Goal: Entertainment & Leisure: Consume media (video, audio)

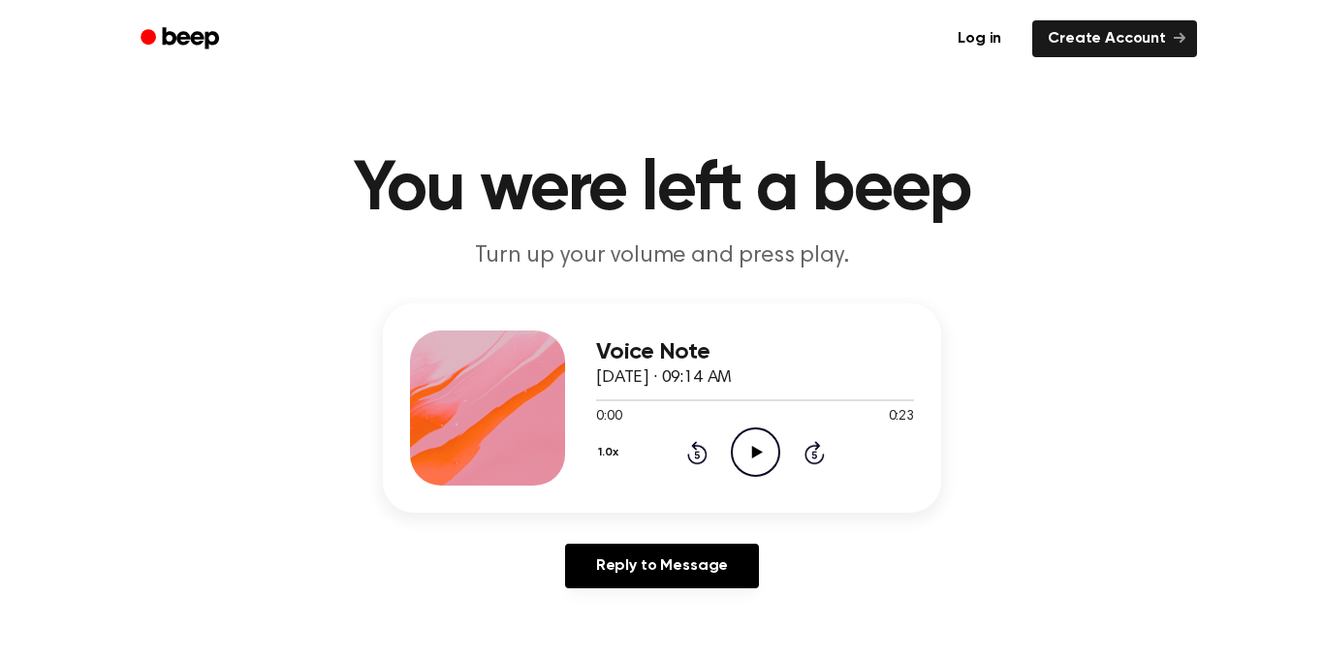
click at [750, 465] on icon "Play Audio" at bounding box center [755, 452] width 49 height 49
click at [690, 445] on icon at bounding box center [697, 452] width 20 height 23
click at [746, 455] on icon "Play Audio" at bounding box center [755, 452] width 49 height 49
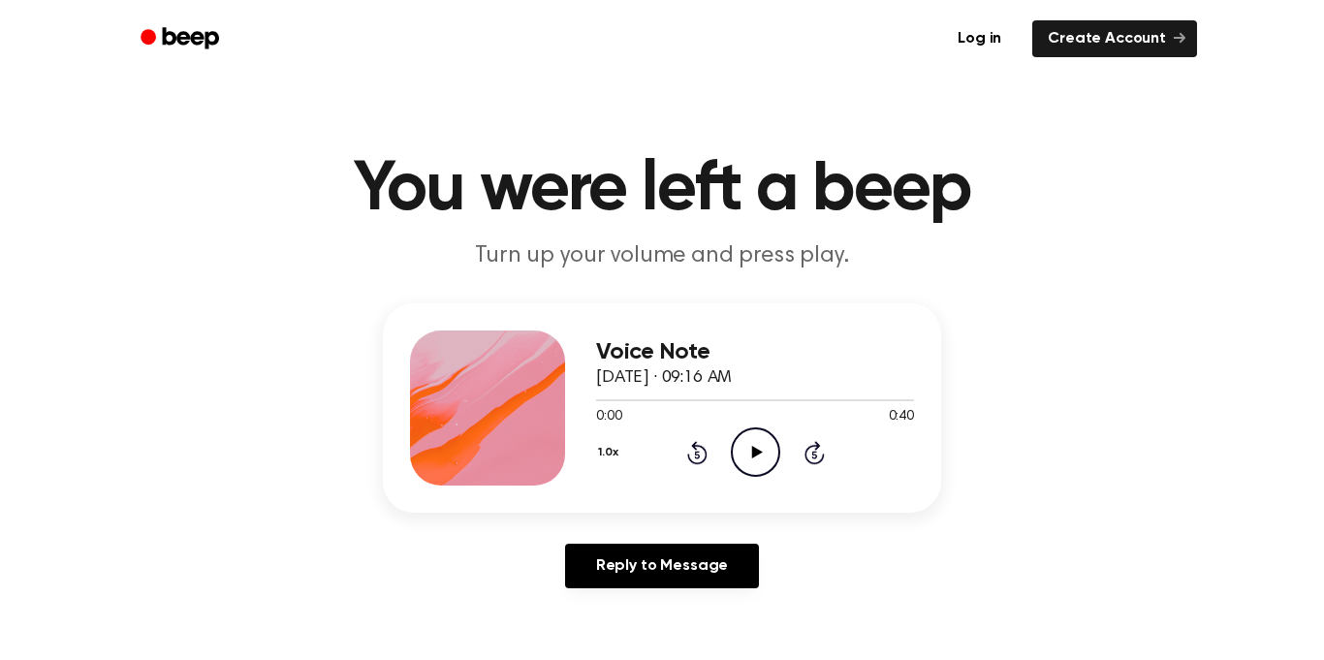
click at [750, 453] on icon "Play Audio" at bounding box center [755, 452] width 49 height 49
click at [770, 462] on icon "Play Audio" at bounding box center [755, 452] width 49 height 49
click at [746, 458] on icon "Play Audio" at bounding box center [755, 452] width 49 height 49
click at [766, 464] on icon "Play Audio" at bounding box center [755, 452] width 49 height 49
click at [689, 440] on icon "Rewind 5 seconds" at bounding box center [696, 452] width 21 height 25
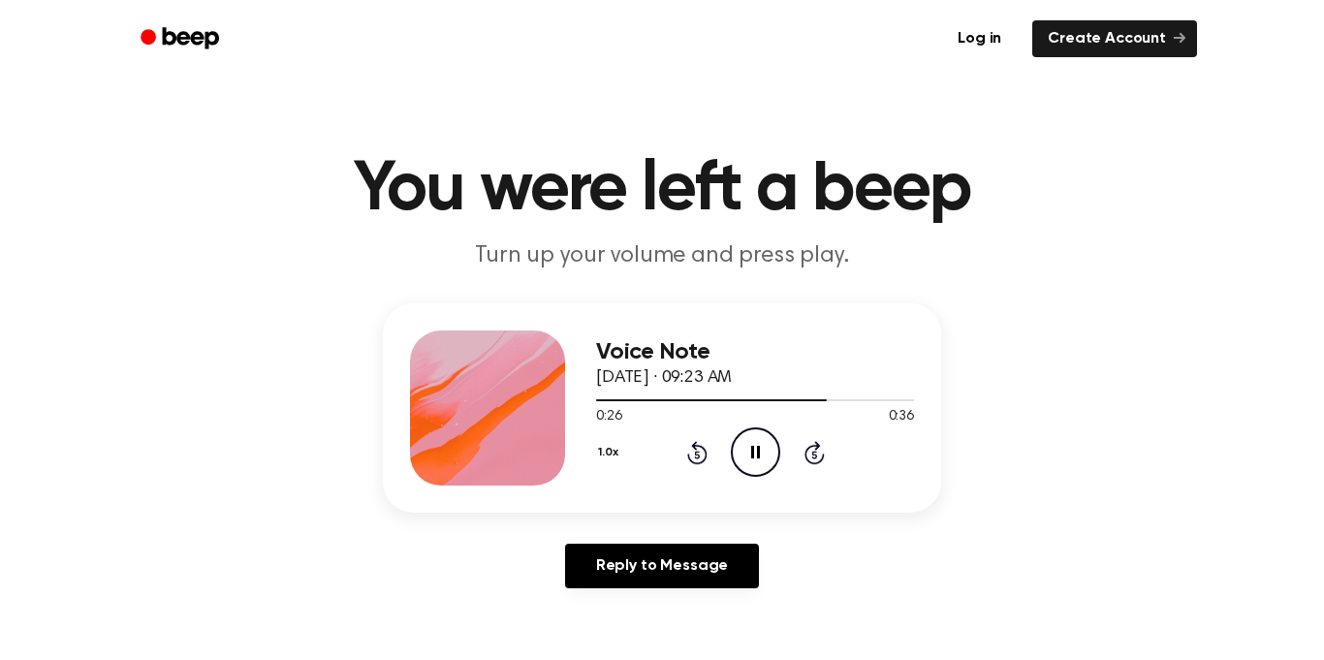
click at [689, 440] on icon "Rewind 5 seconds" at bounding box center [696, 452] width 21 height 25
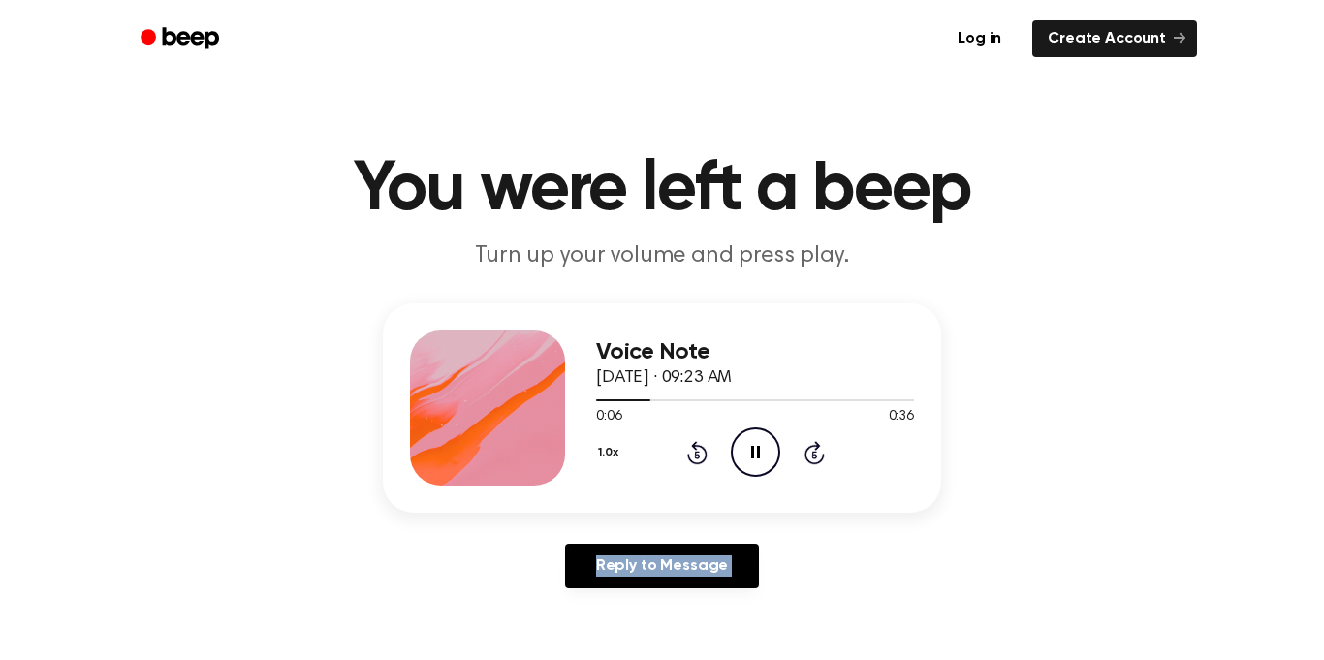
click at [689, 440] on icon "Rewind 5 seconds" at bounding box center [696, 452] width 21 height 25
click at [754, 443] on icon "Play Audio" at bounding box center [755, 452] width 49 height 49
click at [752, 458] on icon "Play Audio" at bounding box center [755, 452] width 49 height 49
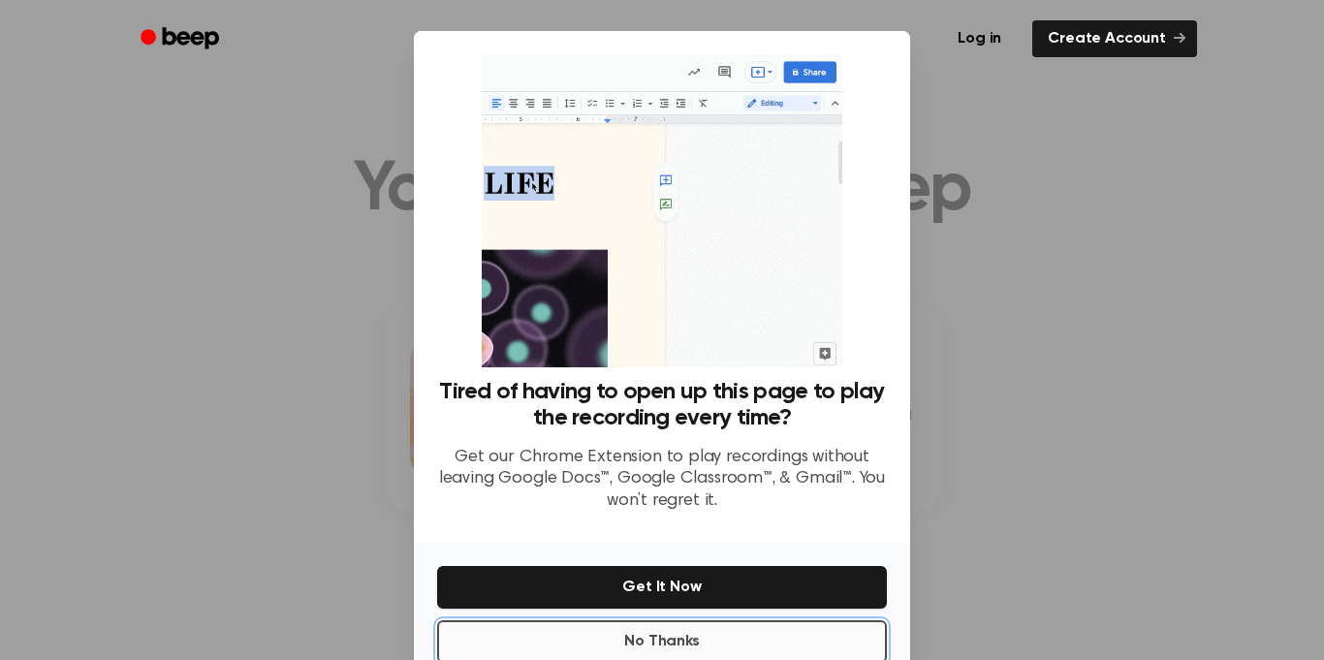
click at [702, 651] on button "No Thanks" at bounding box center [662, 641] width 450 height 43
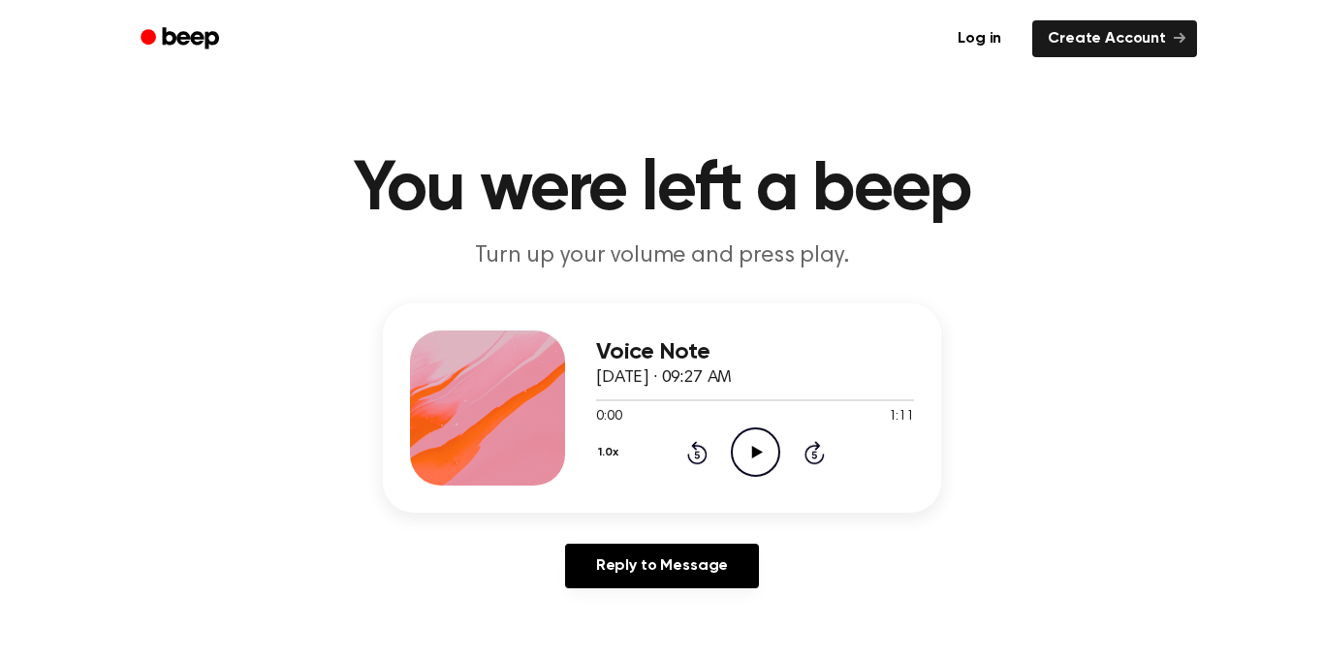
click at [752, 461] on icon "Play Audio" at bounding box center [755, 452] width 49 height 49
click at [739, 467] on icon "Play Audio" at bounding box center [755, 452] width 49 height 49
click at [751, 464] on icon "Play Audio" at bounding box center [755, 452] width 49 height 49
click at [768, 452] on icon "Play Audio" at bounding box center [755, 452] width 49 height 49
click at [773, 455] on icon "Play Audio" at bounding box center [755, 452] width 49 height 49
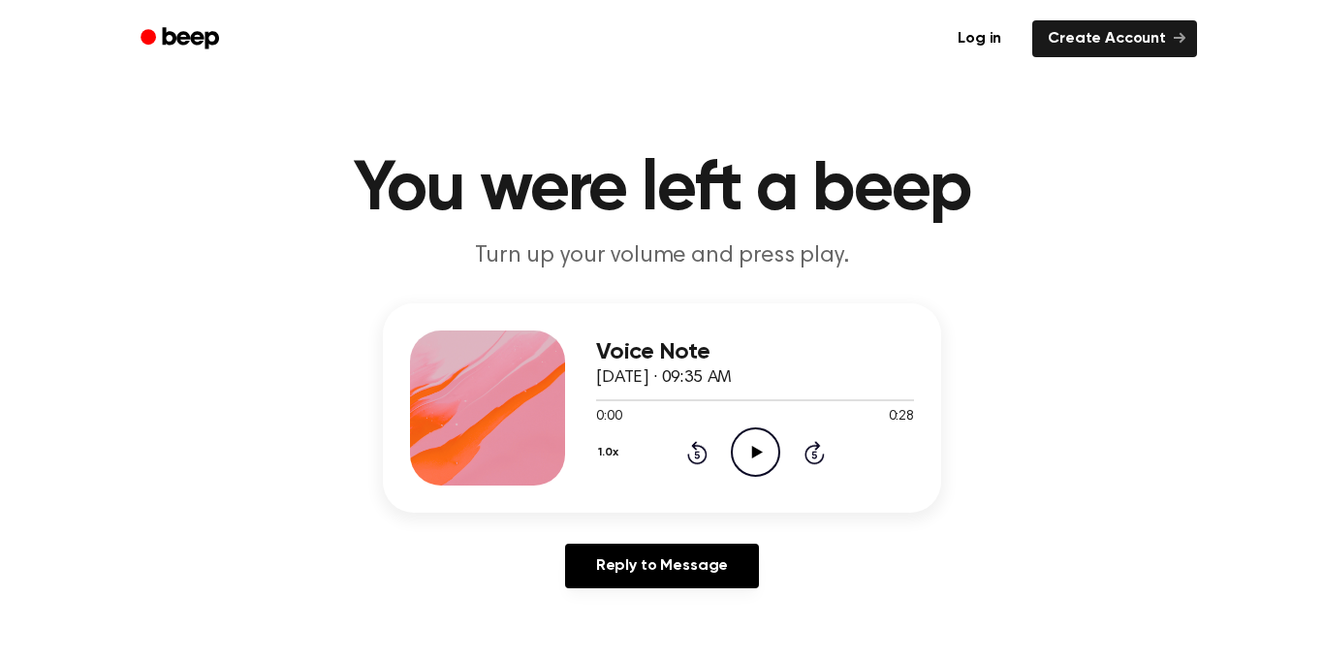
click at [761, 460] on icon "Play Audio" at bounding box center [755, 452] width 49 height 49
click at [762, 466] on icon "Play Audio" at bounding box center [755, 452] width 49 height 49
